Goal: Transaction & Acquisition: Purchase product/service

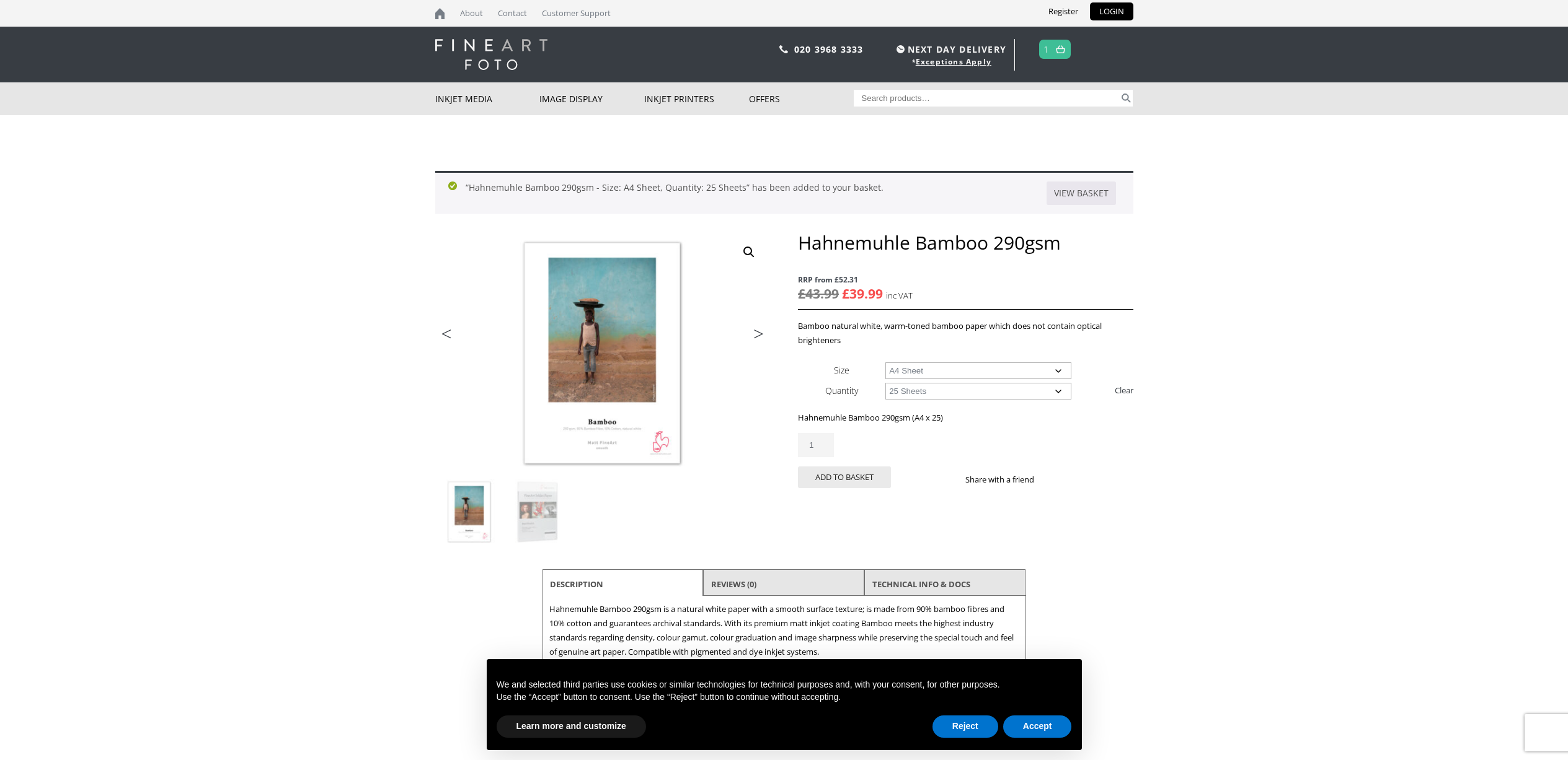
click at [1056, 49] on link at bounding box center [1060, 49] width 16 height 18
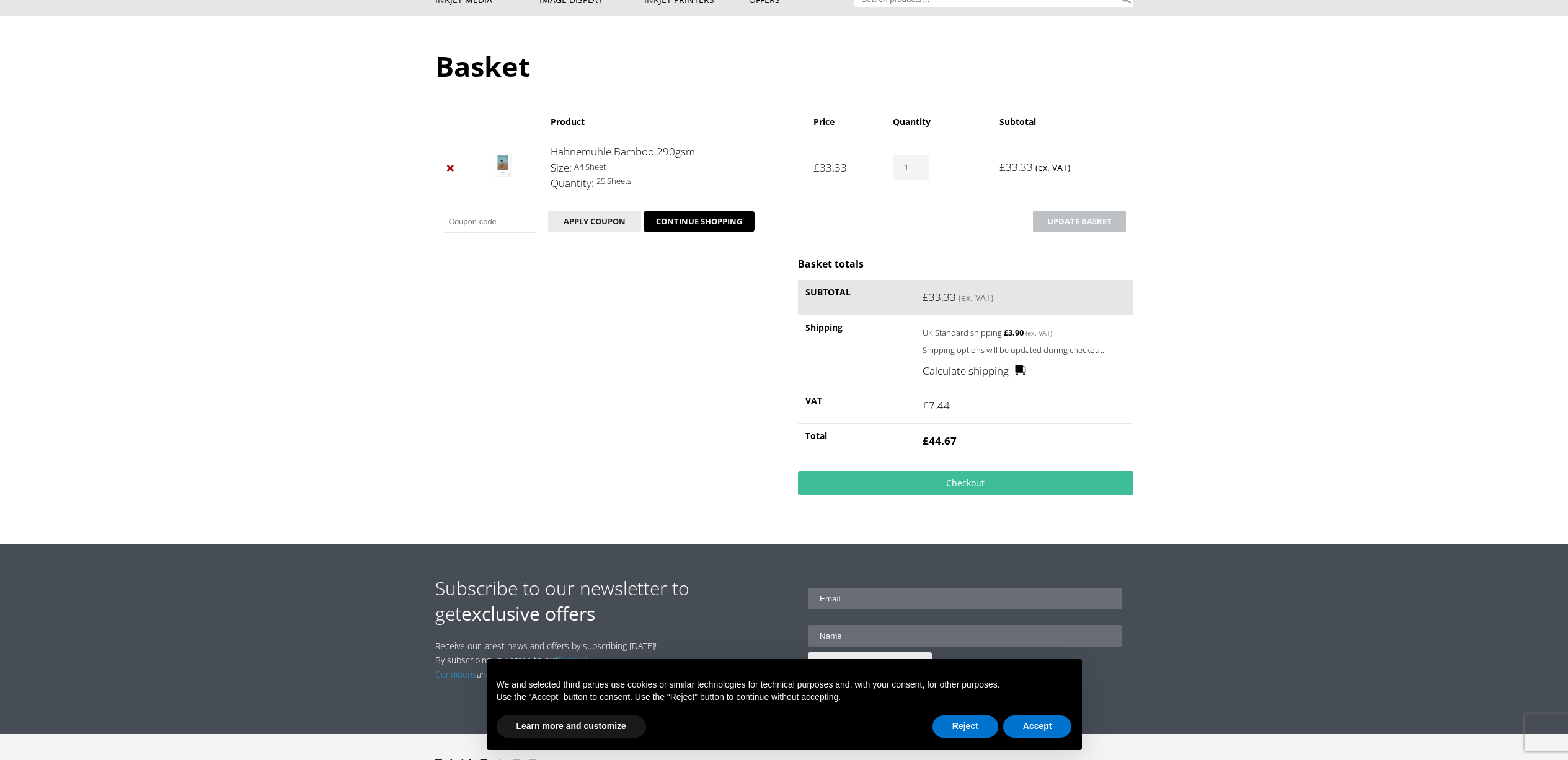
scroll to position [98, 0]
click at [924, 484] on link "Checkout" at bounding box center [965, 484] width 335 height 24
click at [980, 486] on link "Checkout" at bounding box center [965, 484] width 335 height 24
click at [1037, 726] on button "Accept" at bounding box center [1037, 727] width 69 height 23
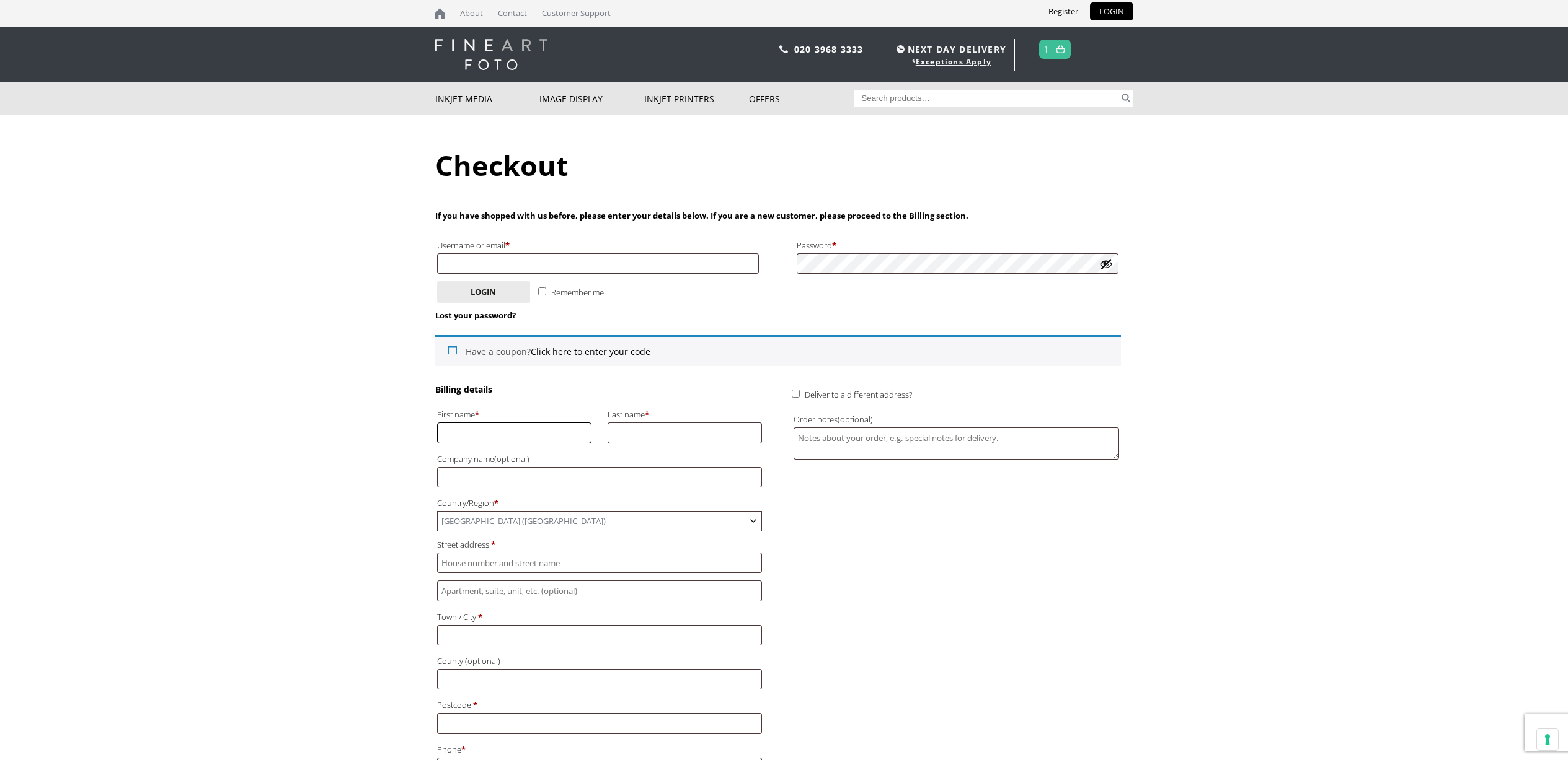
click at [557, 426] on input "First name *" at bounding box center [515, 432] width 155 height 21
type input "kayleigh"
type input "[EMAIL_ADDRESS][PERSON_NAME][DOMAIN_NAME]"
type input "[PERSON_NAME]"
type input "The Brooklands"
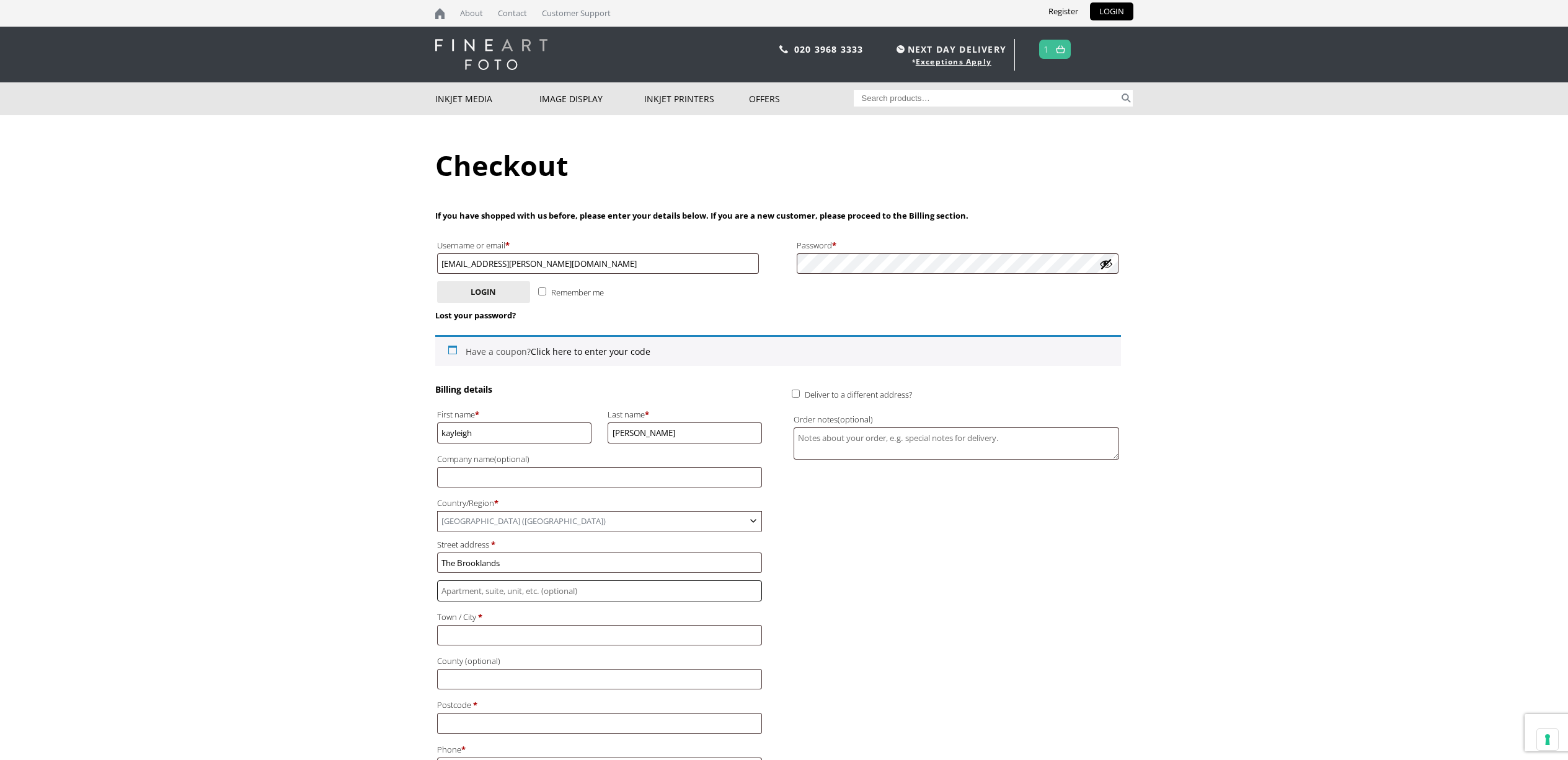
type input "Blacksmiths way"
type input "Newport"
type input "Ceodkernew"
type input "NP108TR"
type input "+447554009453"
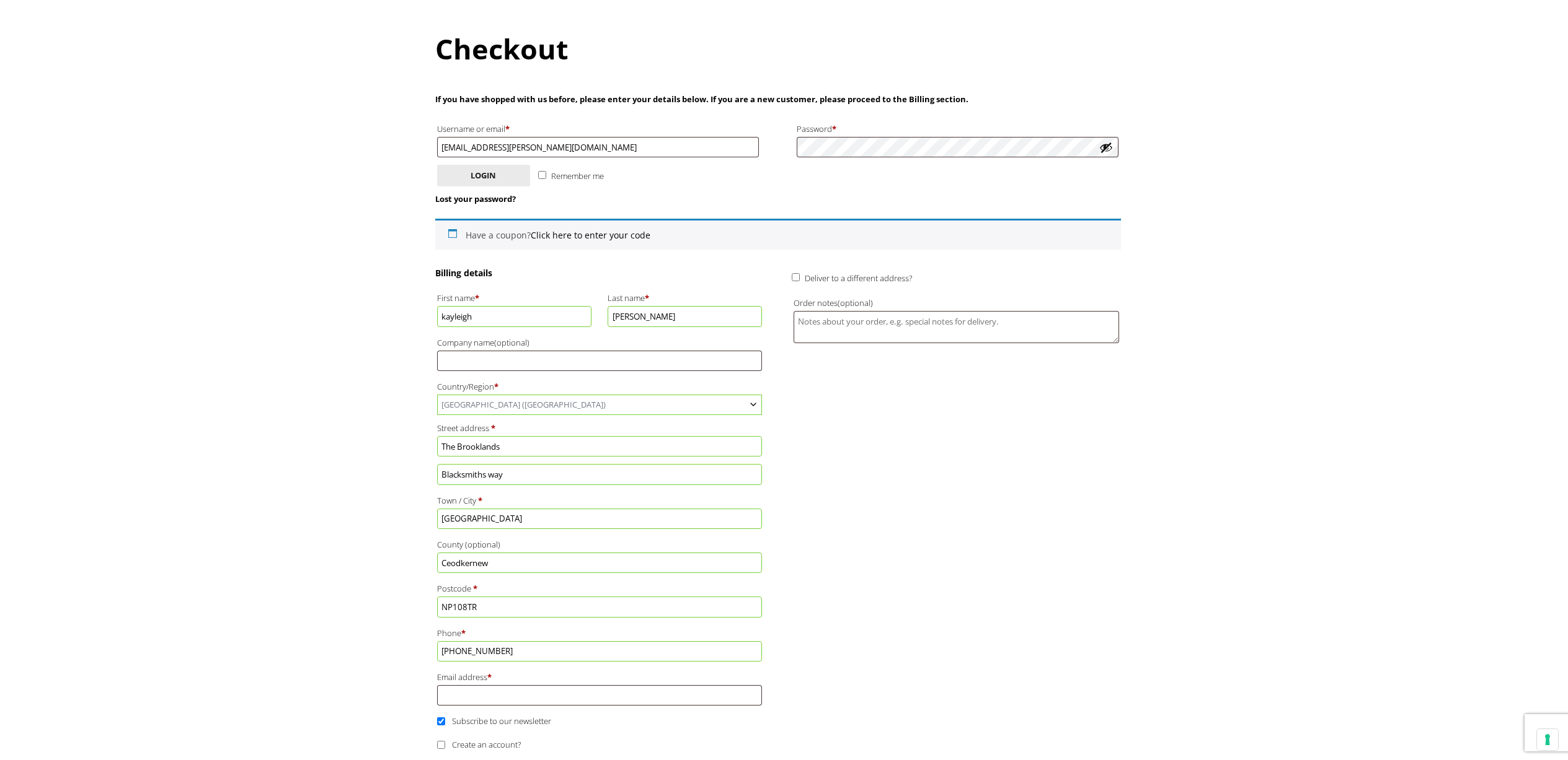
scroll to position [211, 0]
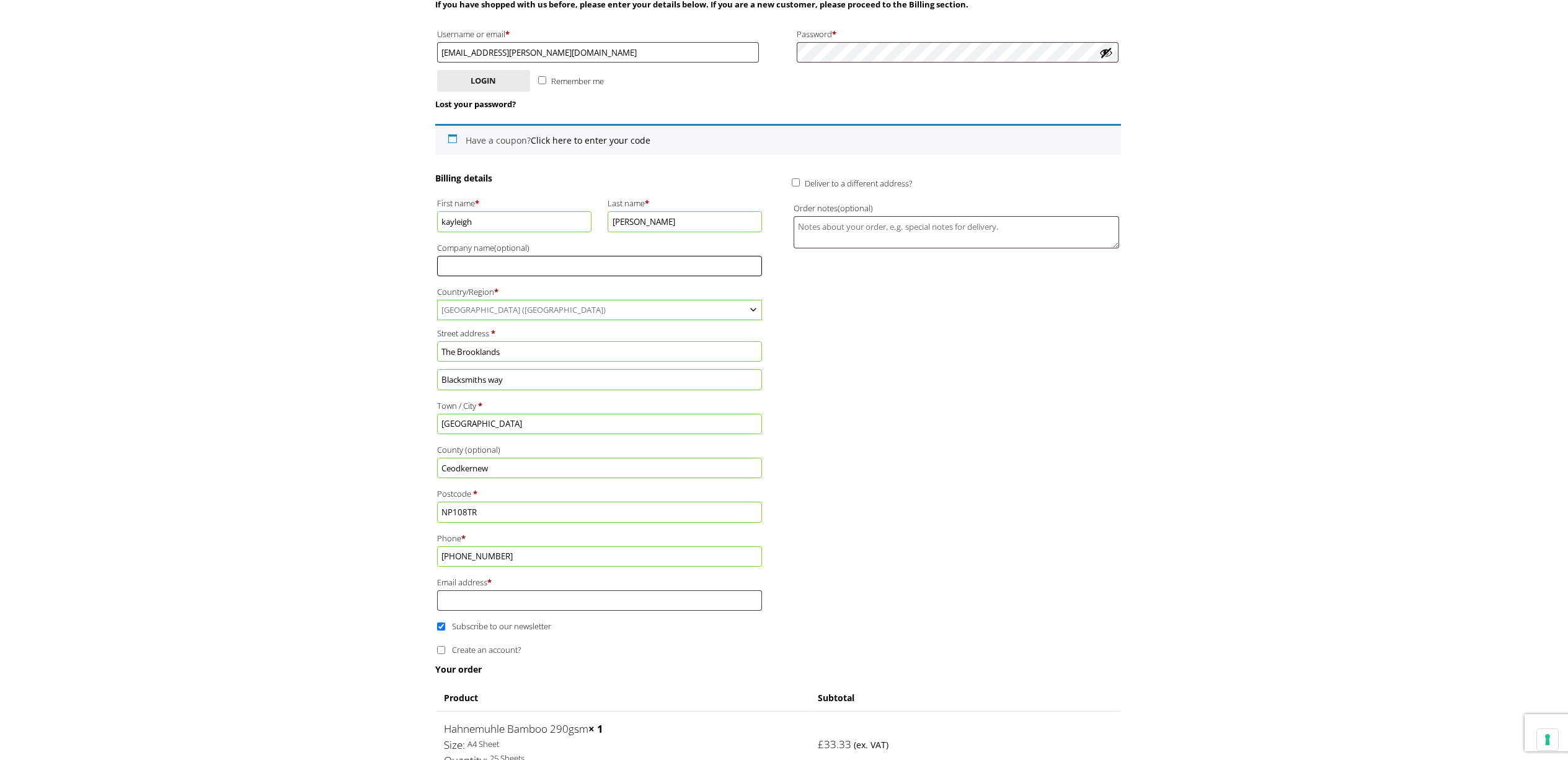
click at [587, 264] on input "Company name (optional)" at bounding box center [599, 266] width 325 height 21
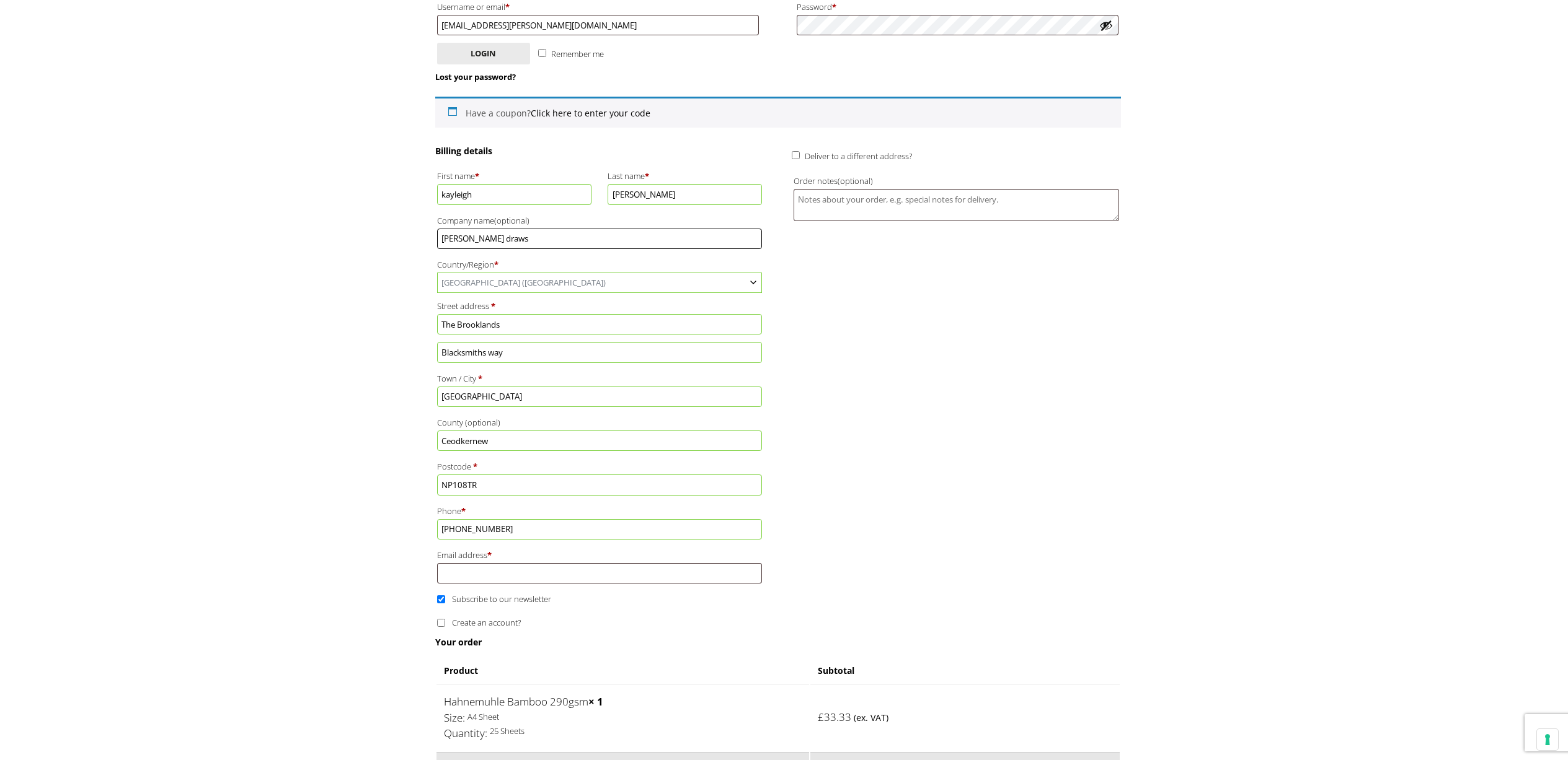
scroll to position [342, 0]
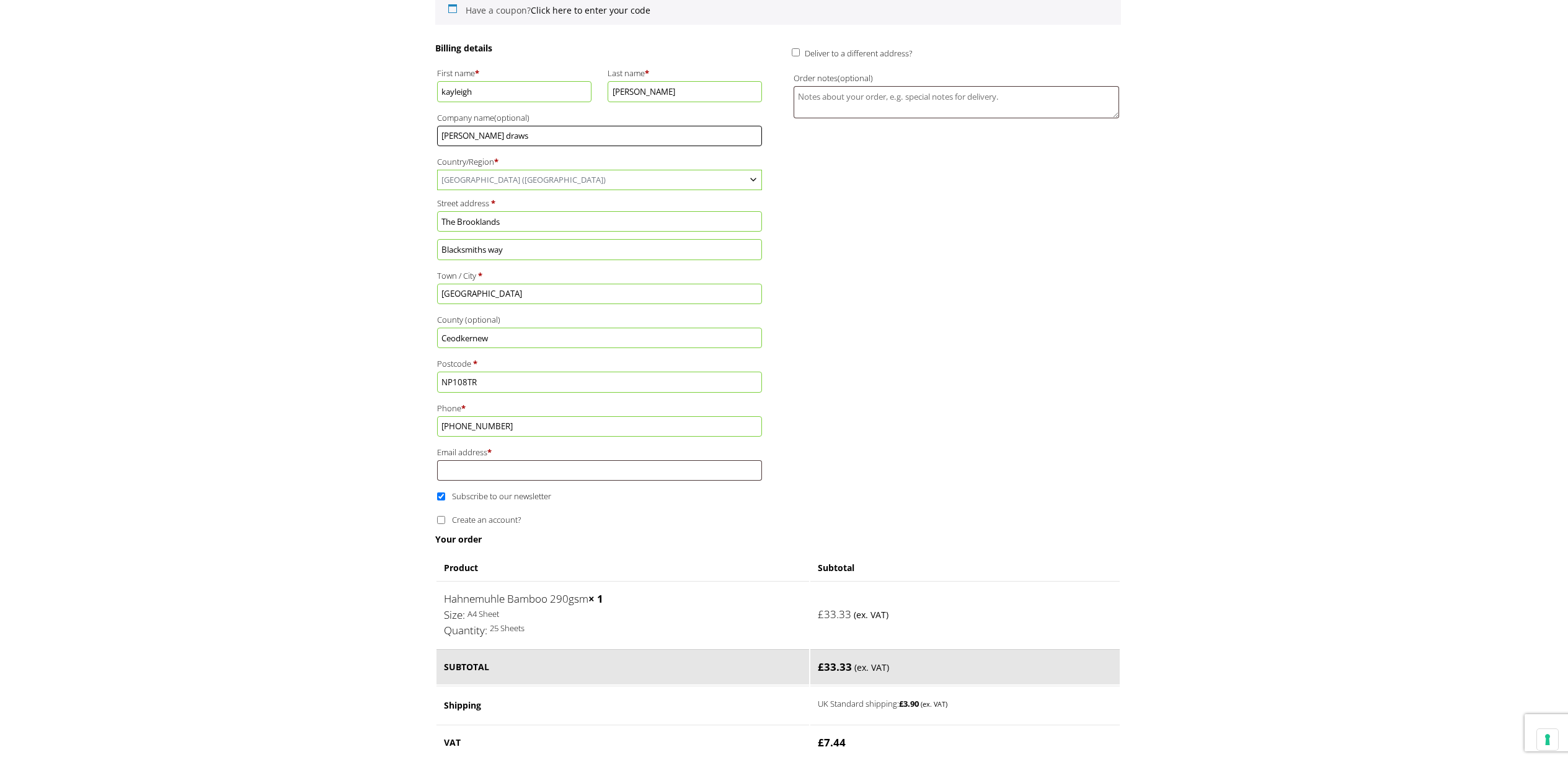
type input "Kay draws"
click at [594, 475] on input "Email address *" at bounding box center [599, 470] width 325 height 21
click at [520, 468] on input "kayleigh-underwood@outlook.com" at bounding box center [599, 470] width 325 height 21
drag, startPoint x: 520, startPoint y: 468, endPoint x: 455, endPoint y: 473, distance: 65.2
click at [455, 473] on input "kayleigh-underwood@outlook.com" at bounding box center [599, 470] width 325 height 21
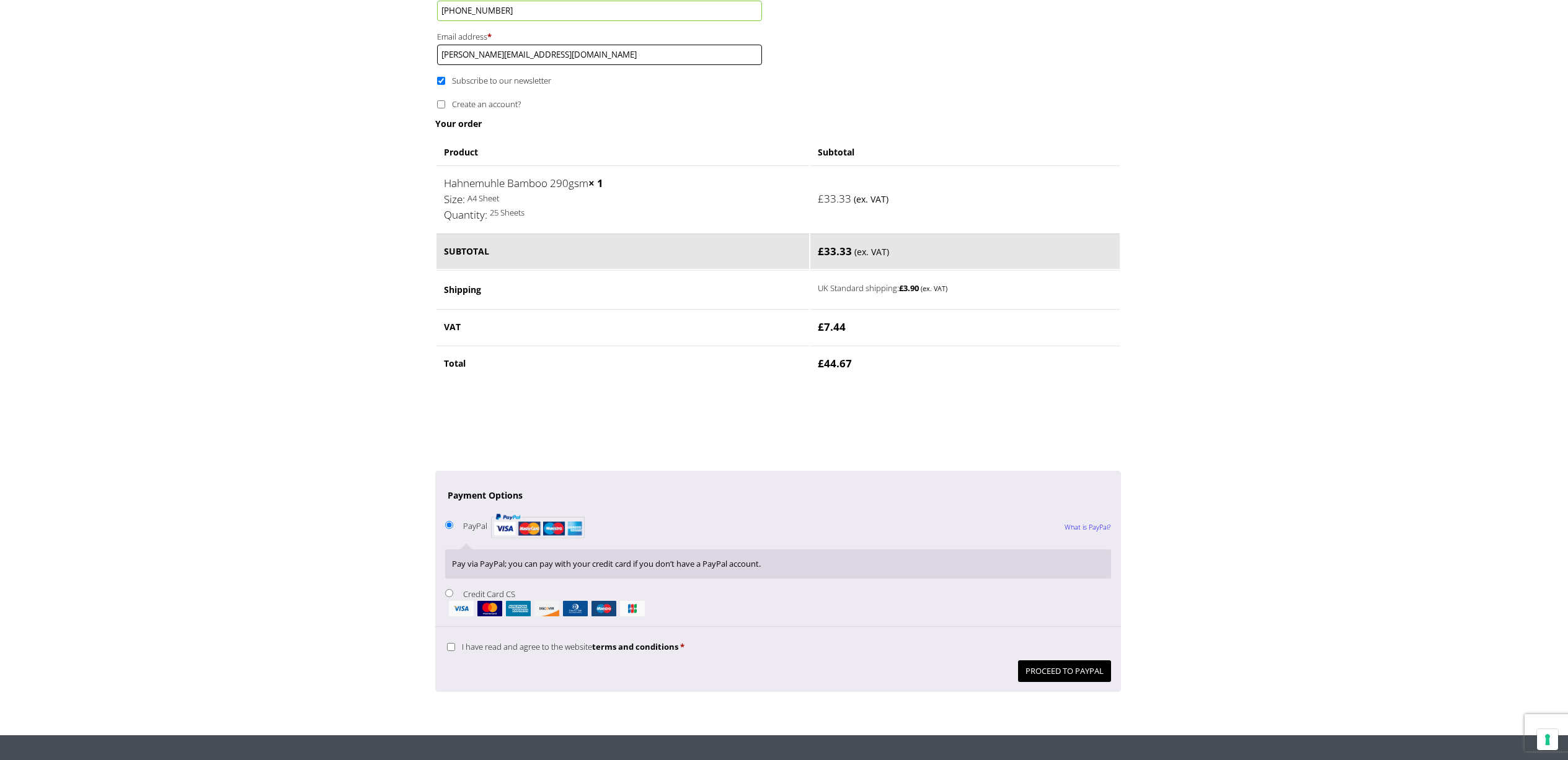
scroll to position [758, 0]
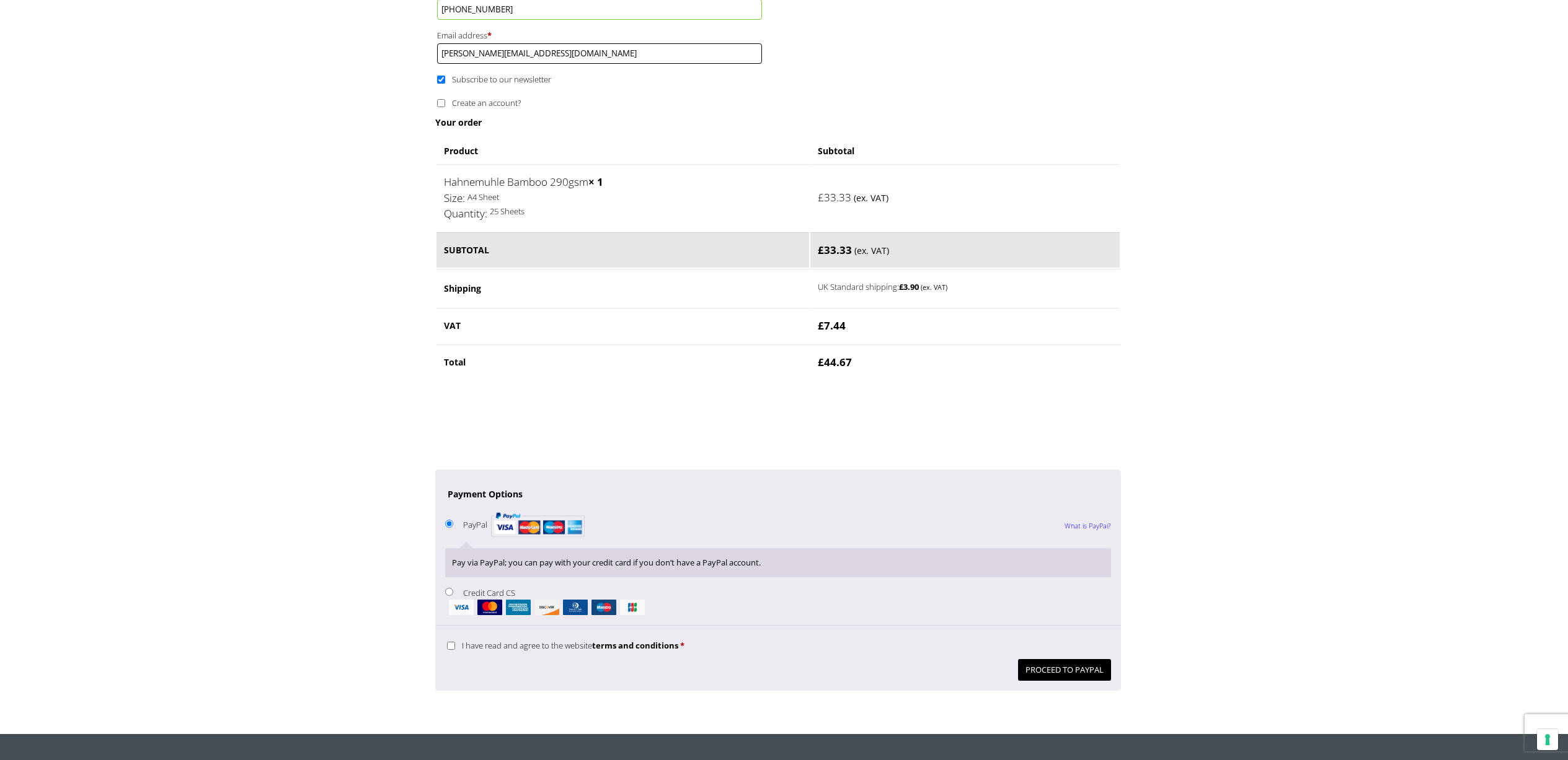
type input "kay-draws@outlook.com"
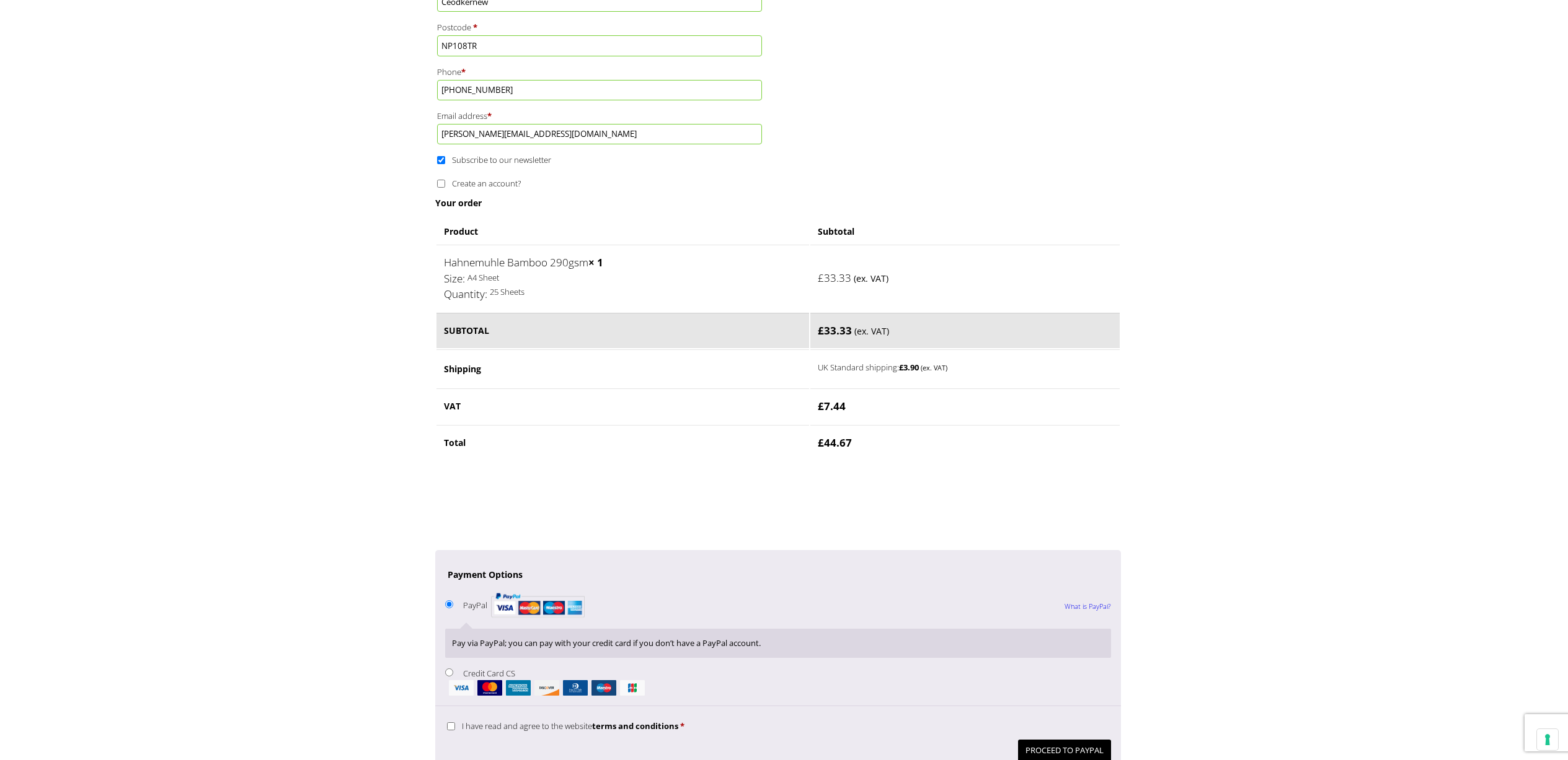
scroll to position [677, 0]
click at [441, 187] on input "Create an account?" at bounding box center [441, 185] width 8 height 8
checkbox input "true"
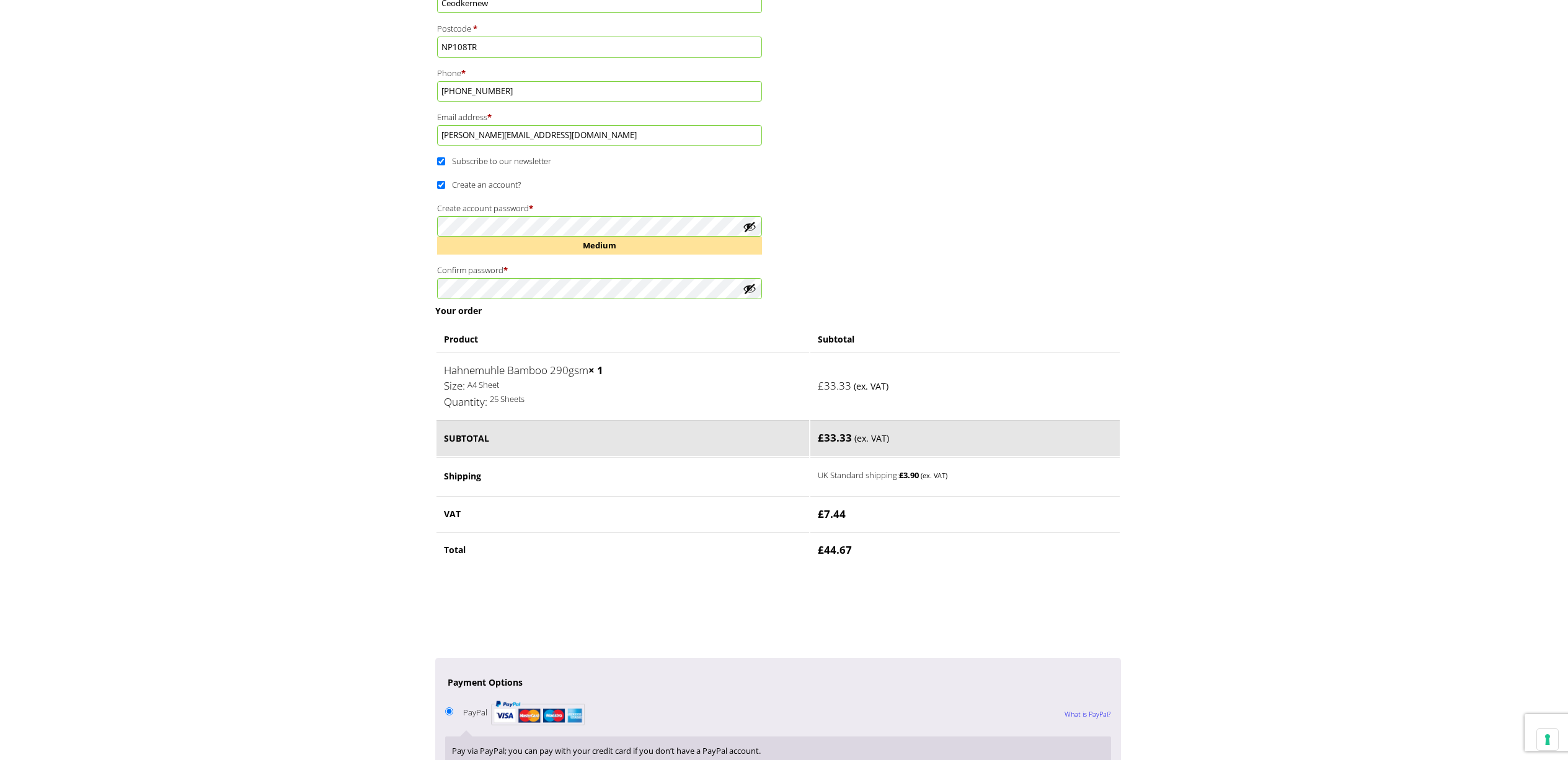
click at [749, 288] on button "Show password" at bounding box center [750, 289] width 14 height 14
click at [749, 288] on button "Hide password" at bounding box center [750, 289] width 14 height 14
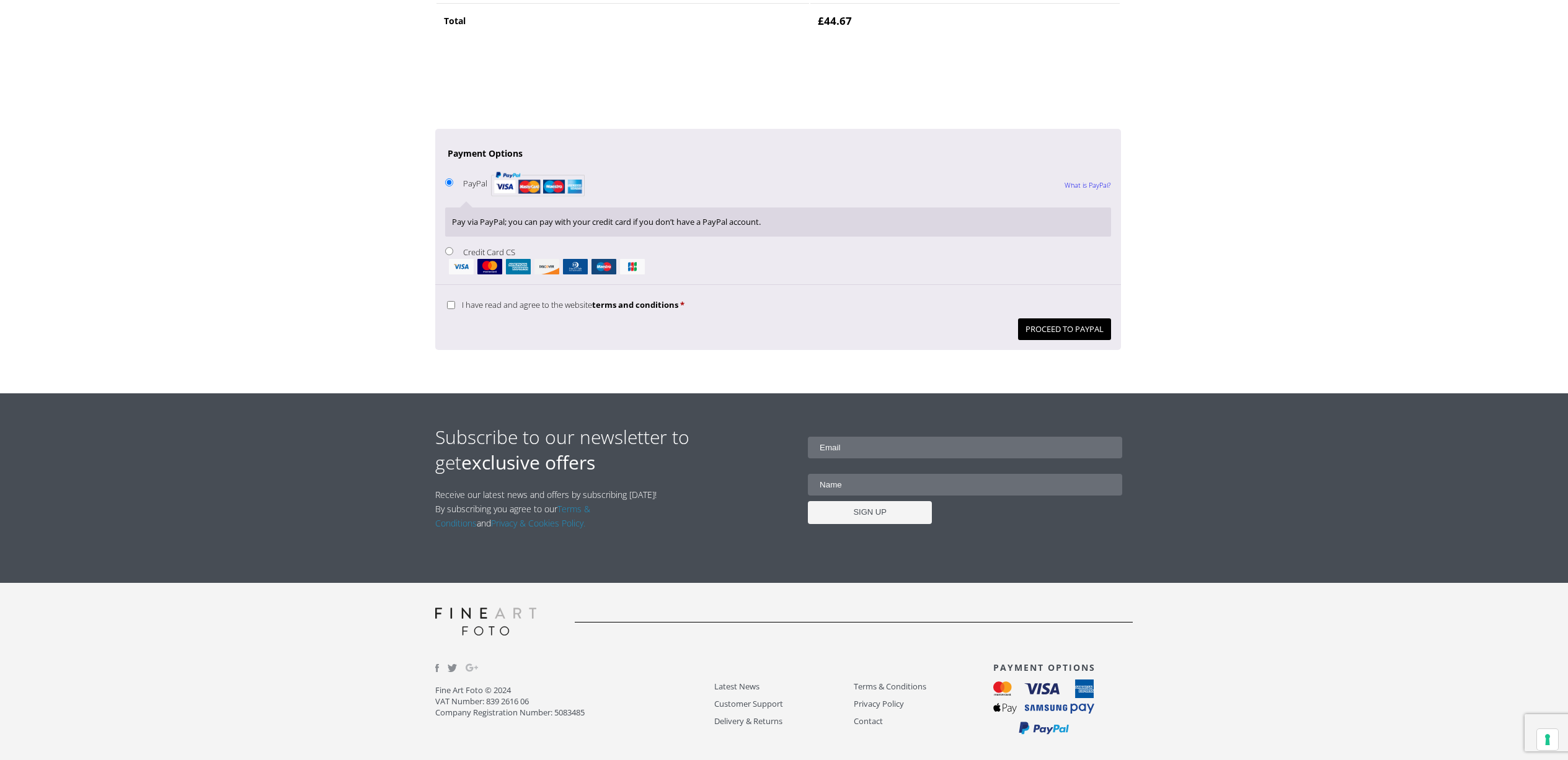
scroll to position [1210, 0]
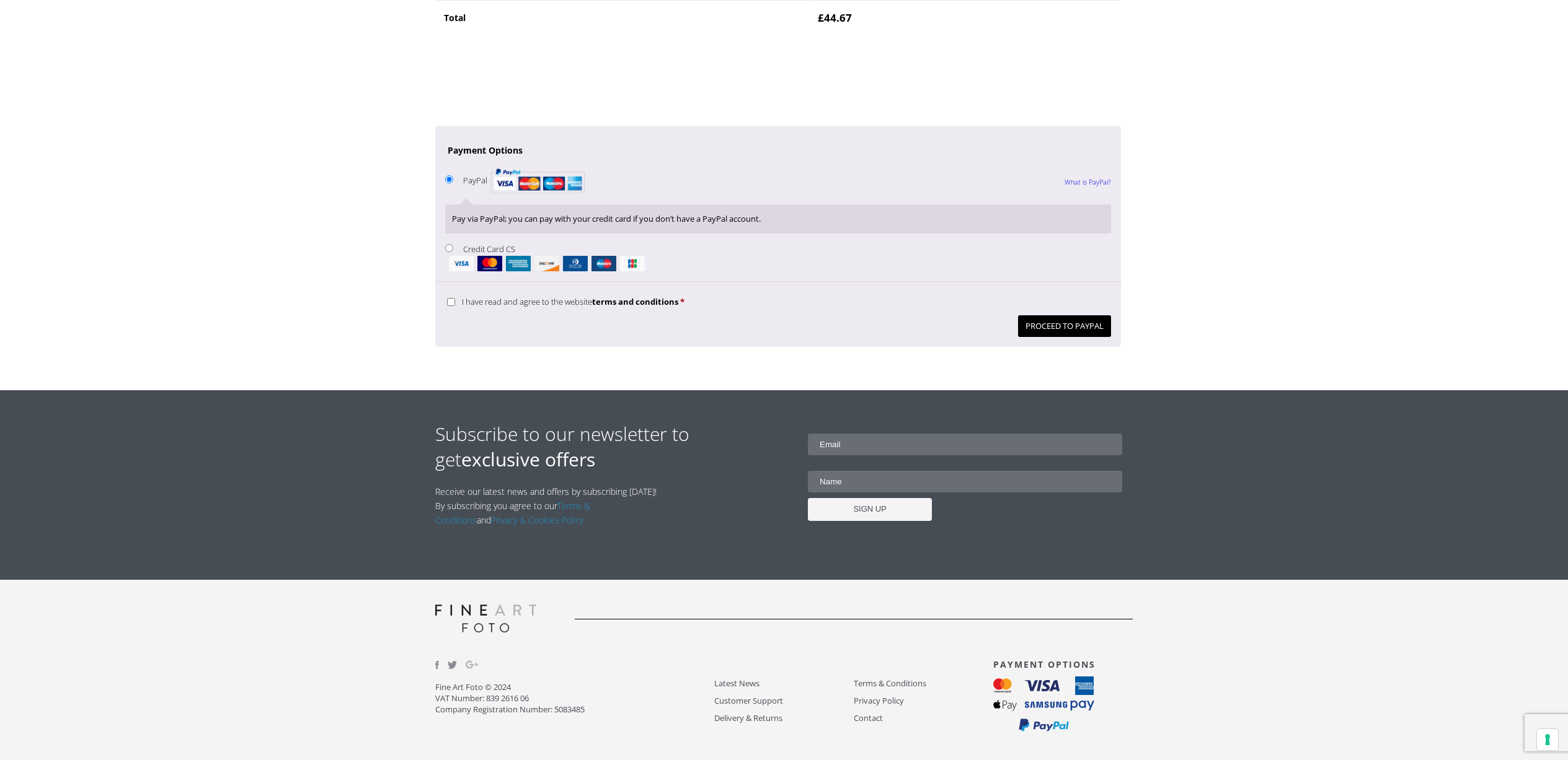
click at [453, 299] on input "I have read and agree to the website terms and conditions *" at bounding box center [451, 302] width 8 height 8
checkbox input "true"
click at [1031, 320] on button "Proceed to PayPal" at bounding box center [1064, 326] width 93 height 22
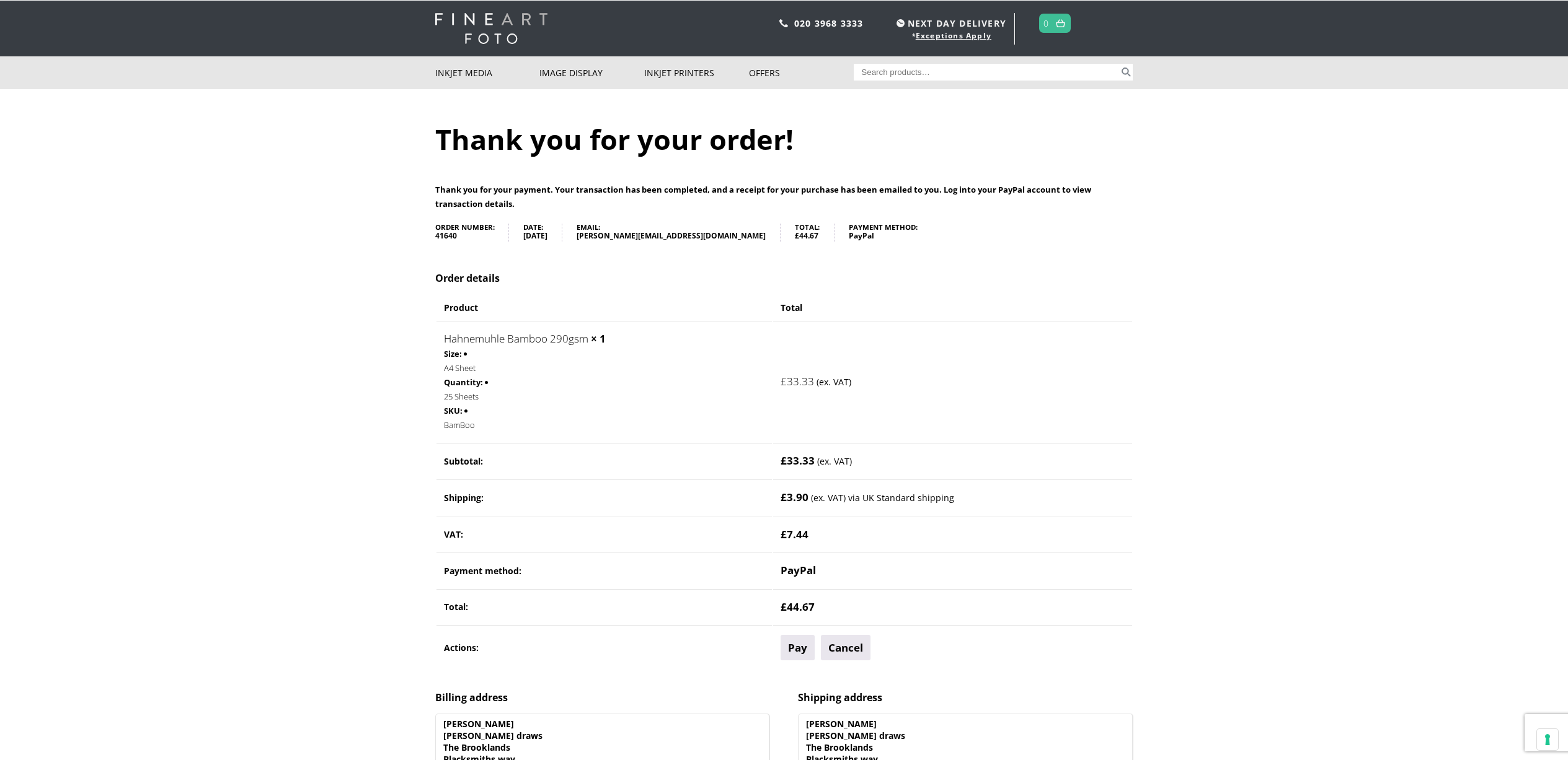
scroll to position [29, 0]
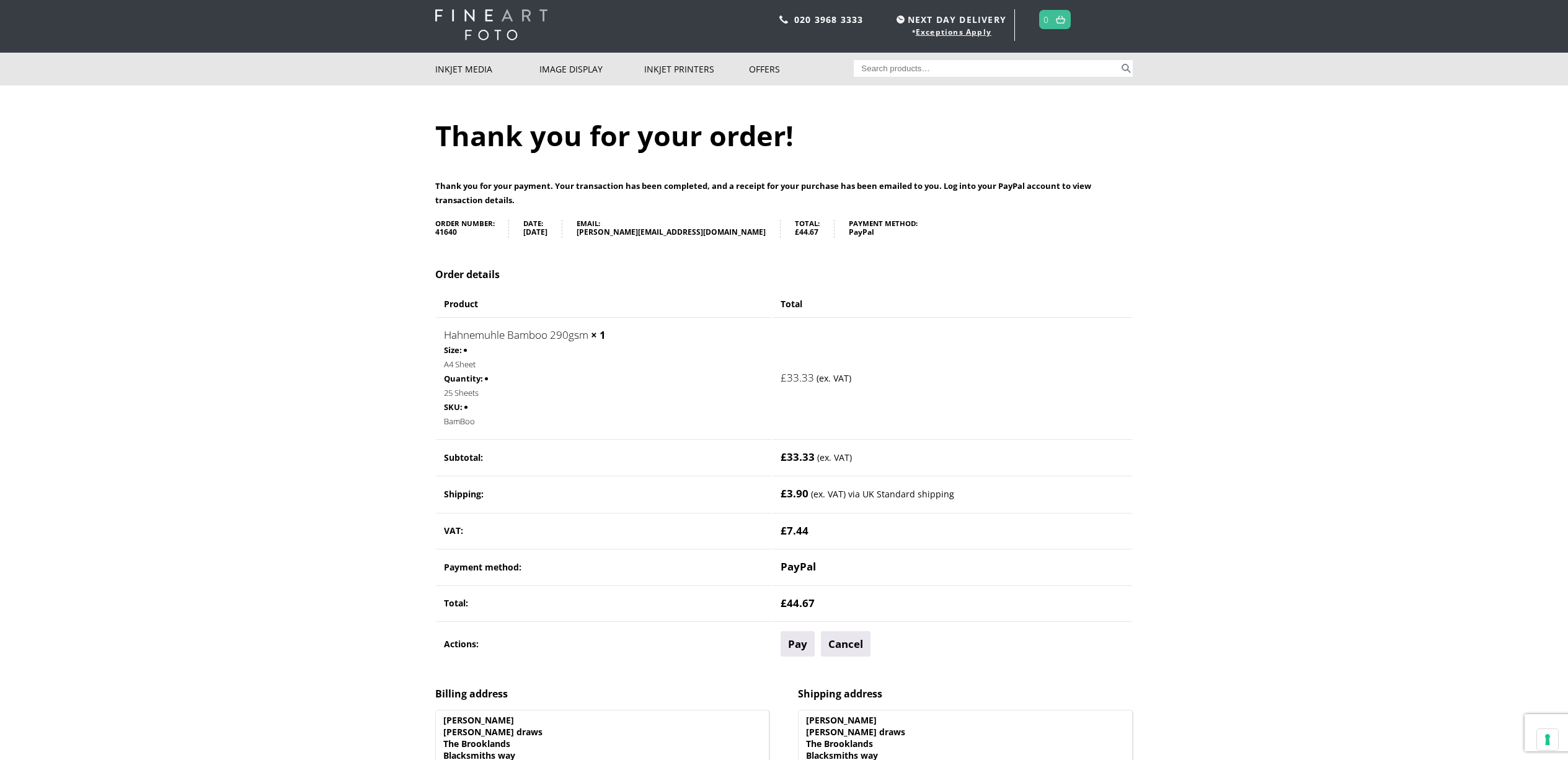
click at [522, 339] on link "Hahnemuhle Bamboo 290gsm" at bounding box center [516, 335] width 144 height 15
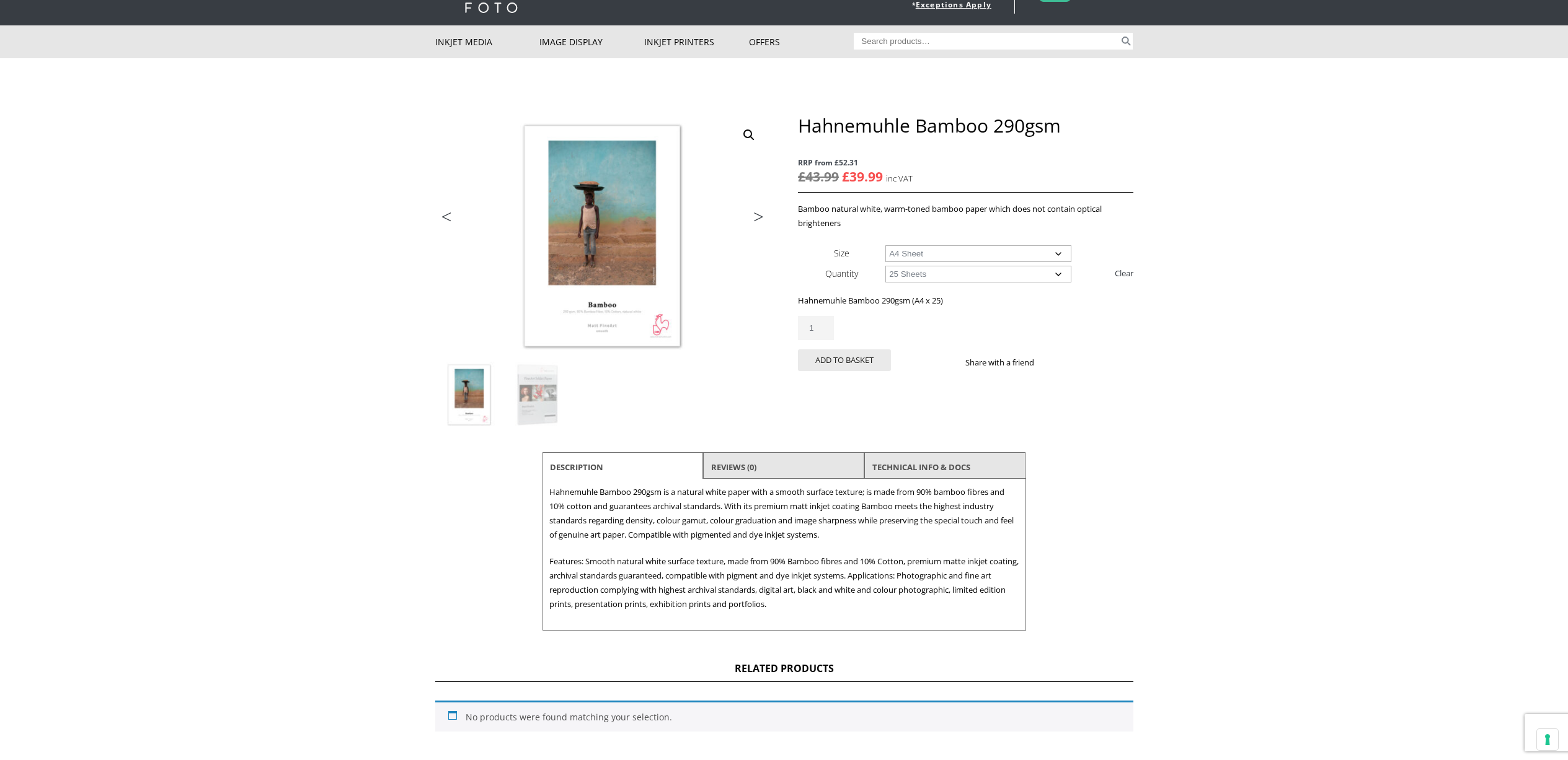
scroll to position [60, 0]
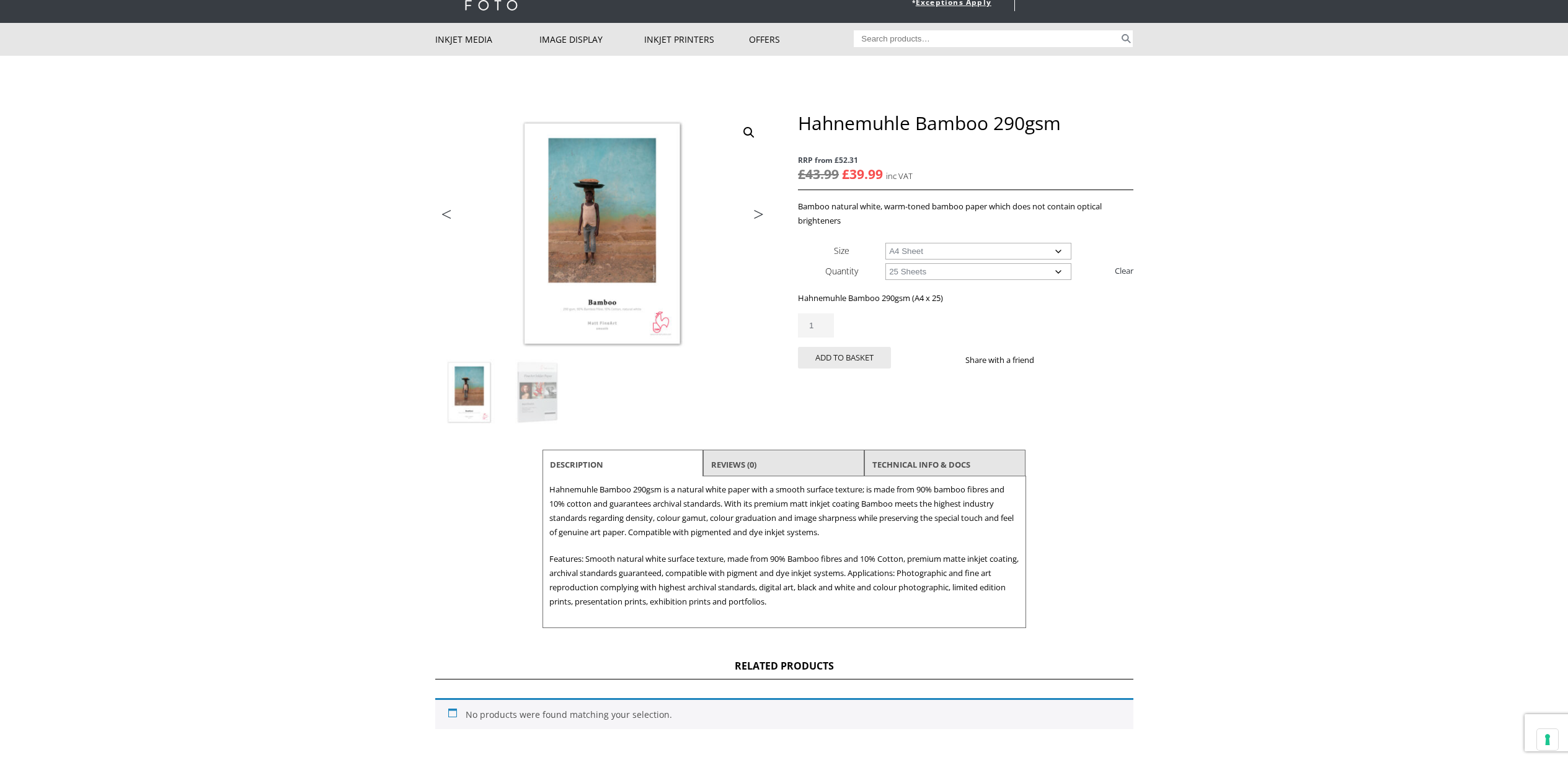
click at [791, 463] on li "Reviews (0)" at bounding box center [784, 464] width 161 height 29
click at [938, 465] on link "TECHNICAL INFO & DOCS" at bounding box center [922, 464] width 98 height 23
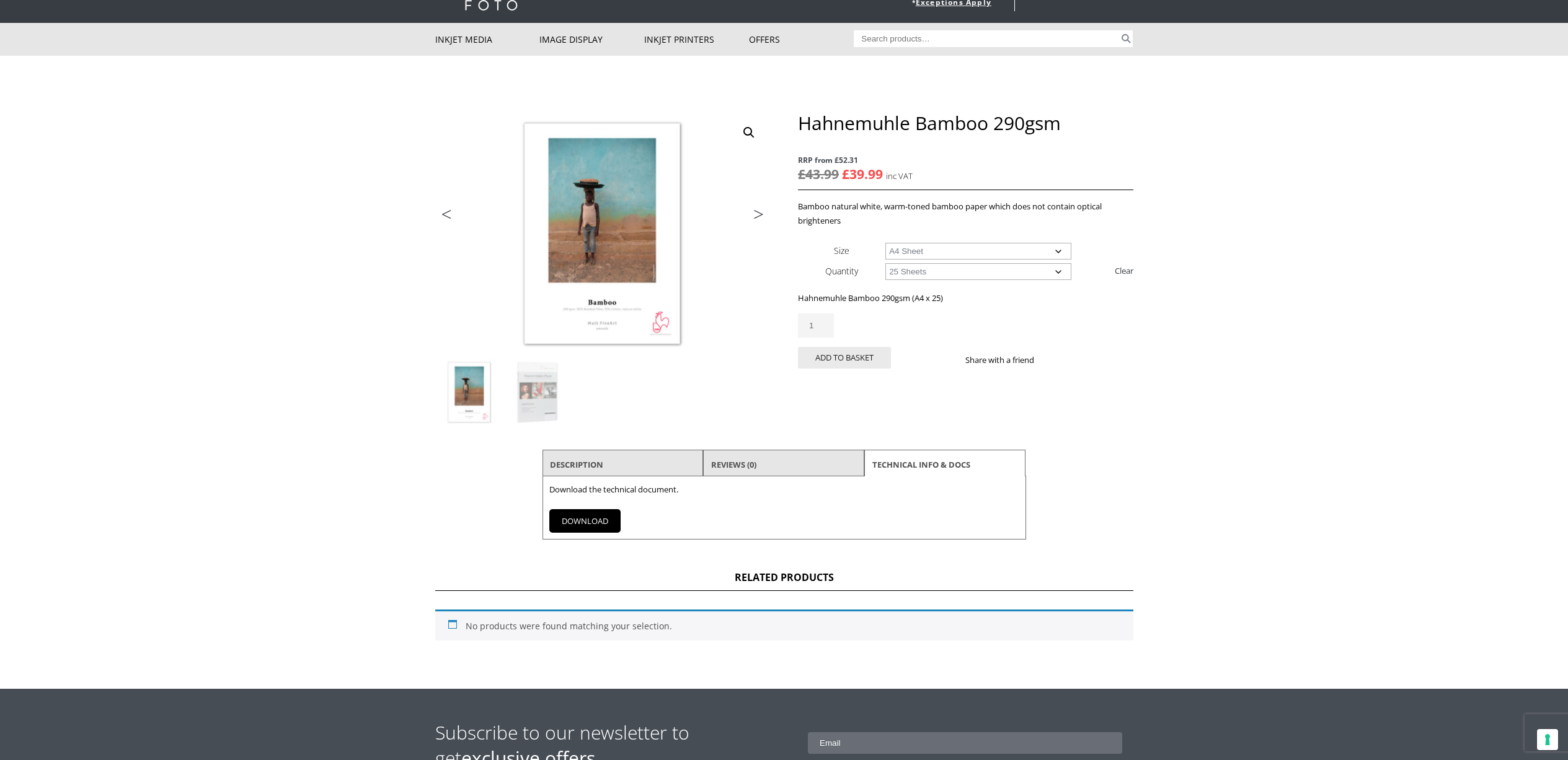
click at [616, 519] on link "DOWNLOAD" at bounding box center [585, 521] width 72 height 24
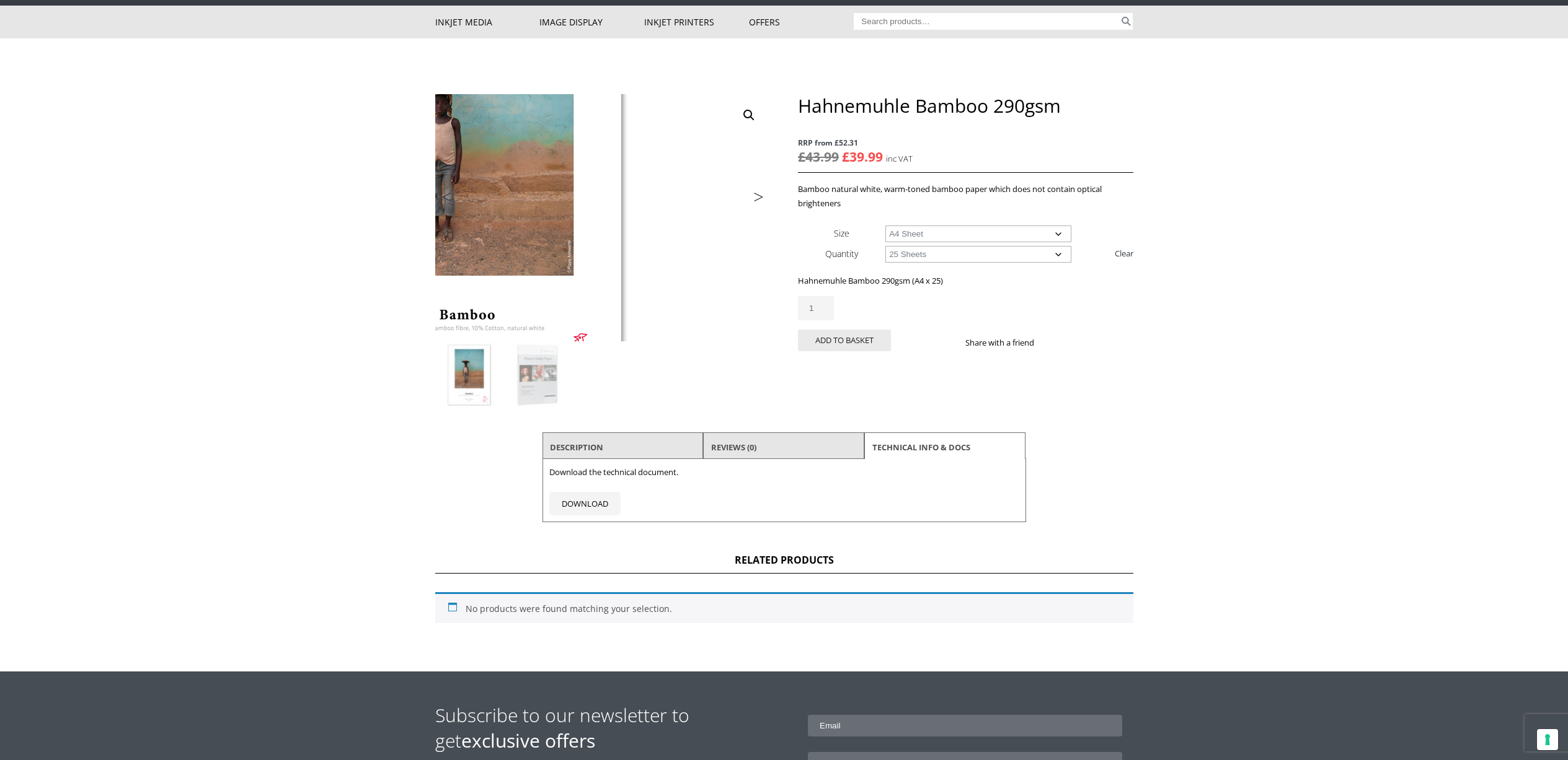
scroll to position [0, 0]
